Goal: Information Seeking & Learning: Learn about a topic

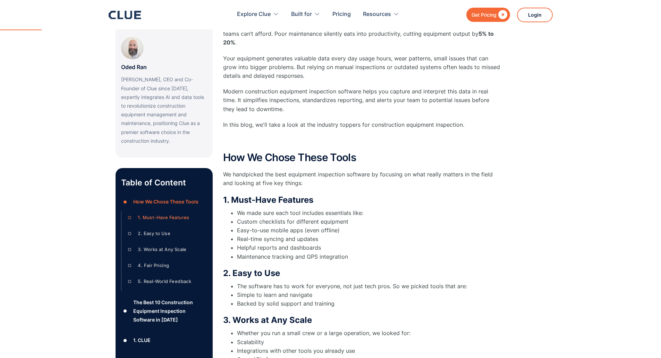
scroll to position [208, 0]
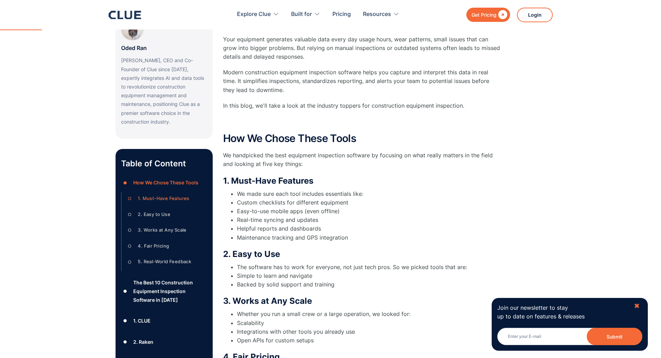
click at [638, 306] on div "✖" at bounding box center [637, 306] width 6 height 9
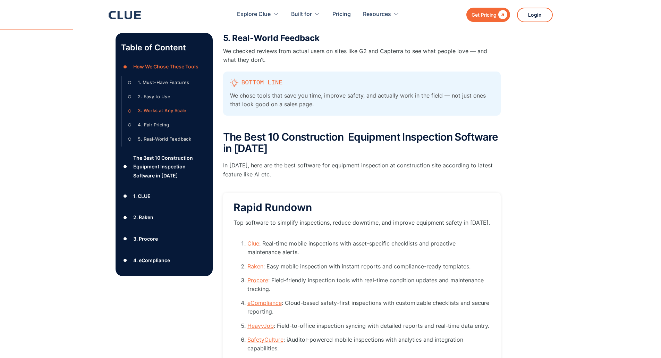
scroll to position [0, 0]
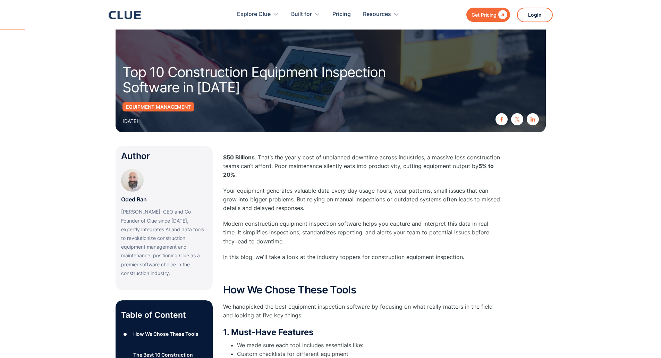
scroll to position [69, 0]
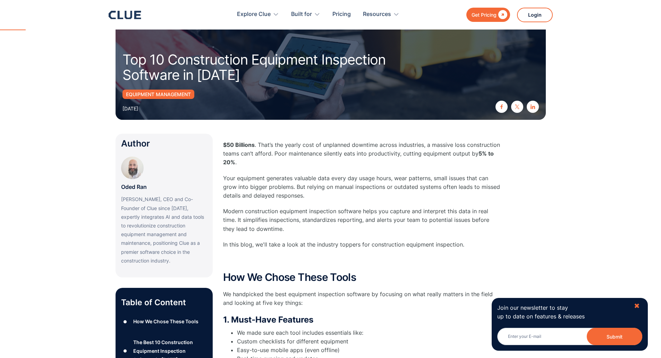
click at [638, 306] on div "✖" at bounding box center [637, 306] width 6 height 9
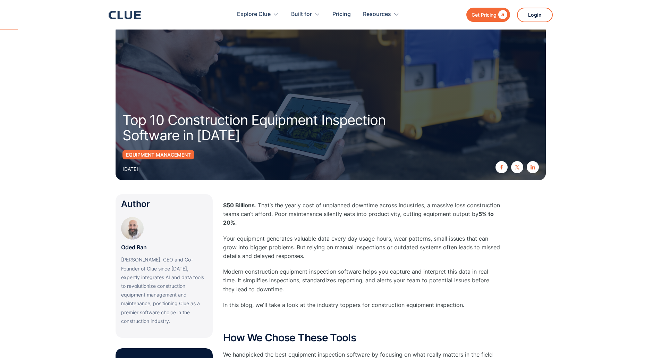
scroll to position [0, 0]
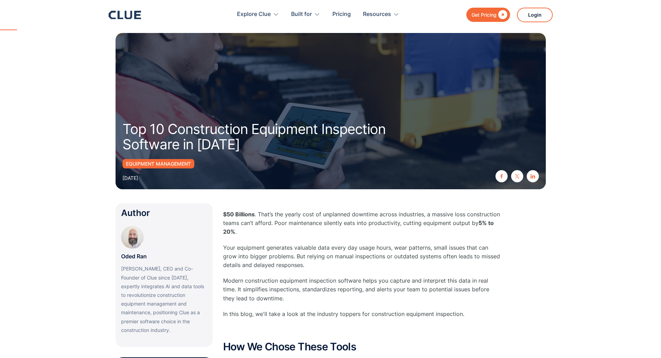
click at [342, 159] on div "Equipment Management April 16, 2025" at bounding box center [331, 170] width 417 height 23
click at [156, 161] on div "Equipment Management" at bounding box center [159, 163] width 72 height 9
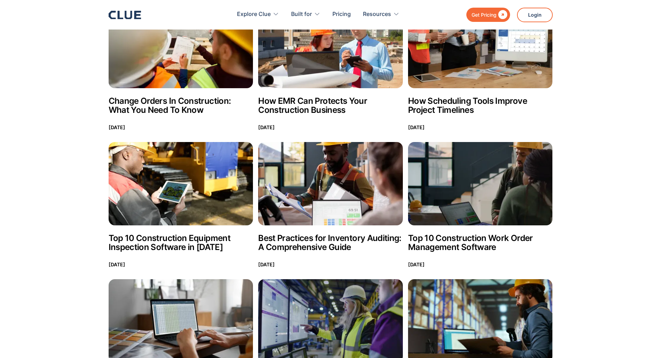
scroll to position [1180, 0]
click at [195, 242] on h2 "Top 10 Construction Equipment Inspection Software in [DATE]" at bounding box center [181, 242] width 145 height 18
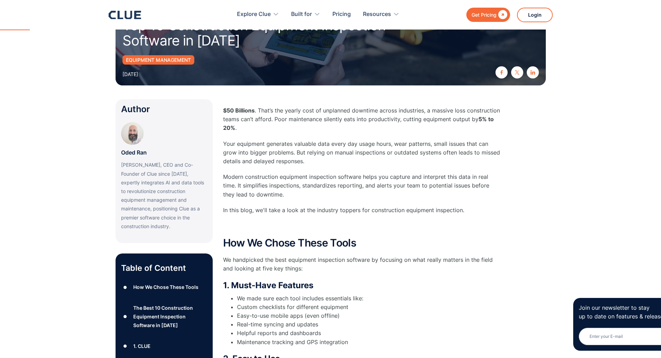
scroll to position [104, 0]
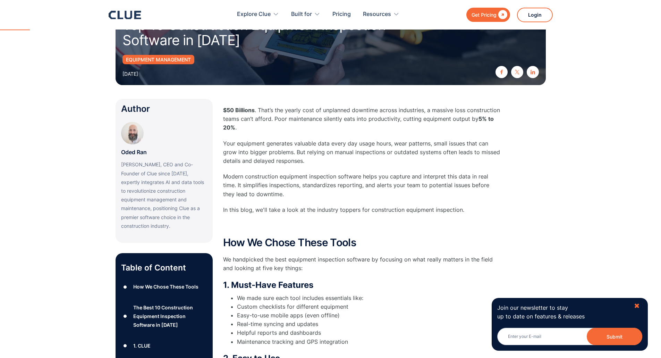
click at [636, 308] on div "✖" at bounding box center [637, 306] width 6 height 9
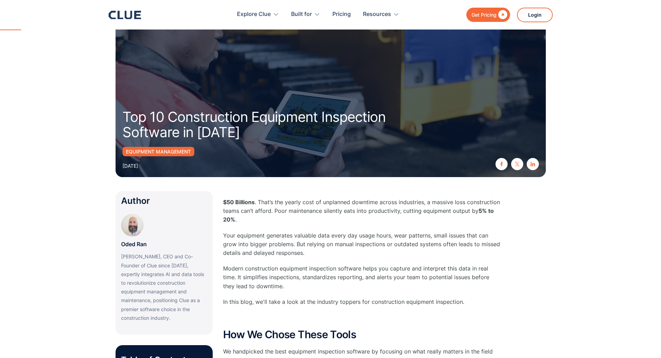
scroll to position [0, 0]
